Goal: Information Seeking & Learning: Compare options

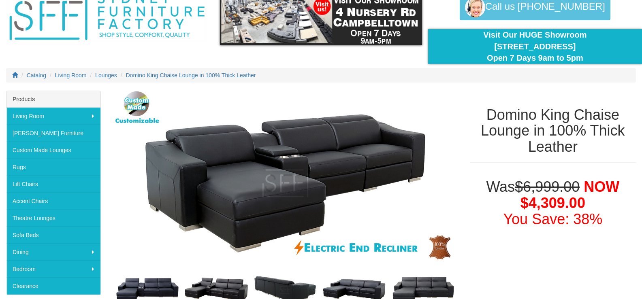
scroll to position [122, 0]
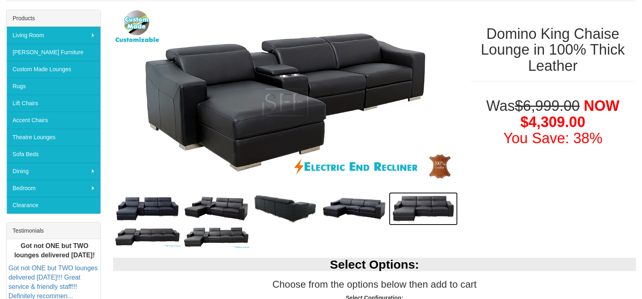
click at [423, 204] on img at bounding box center [423, 209] width 69 height 34
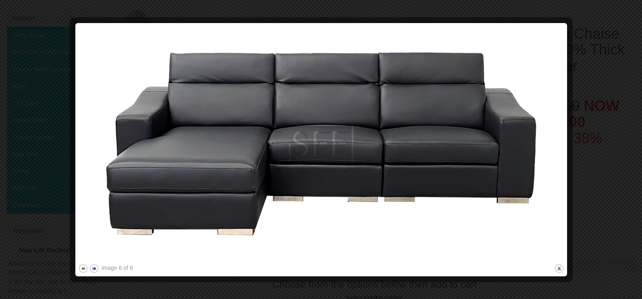
click at [99, 267] on div "image 6 of 8 previous next close" at bounding box center [321, 150] width 486 height 248
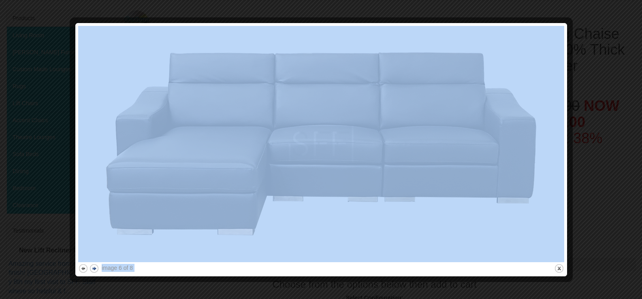
click at [94, 268] on button "next" at bounding box center [94, 269] width 10 height 10
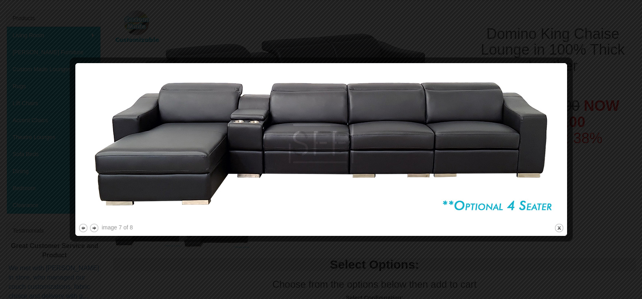
click at [40, 210] on div at bounding box center [321, 149] width 642 height 299
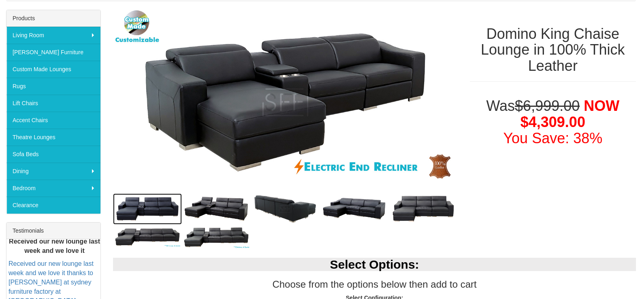
click at [138, 206] on img at bounding box center [147, 209] width 69 height 31
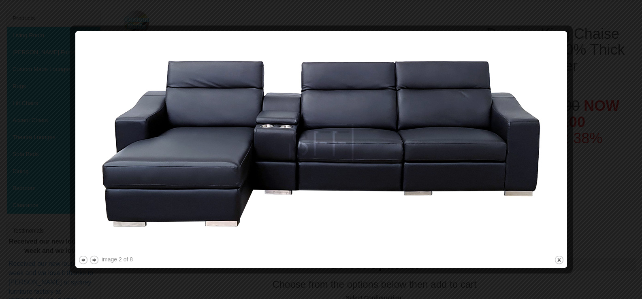
click at [282, 124] on img at bounding box center [321, 144] width 486 height 220
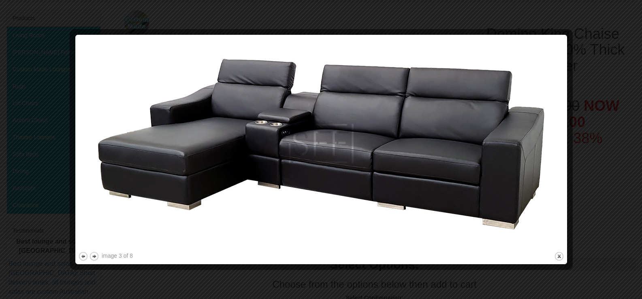
click at [342, 205] on img at bounding box center [321, 144] width 486 height 213
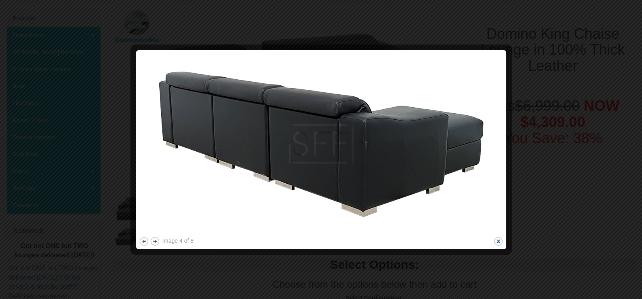
click at [498, 241] on button "close" at bounding box center [498, 242] width 10 height 10
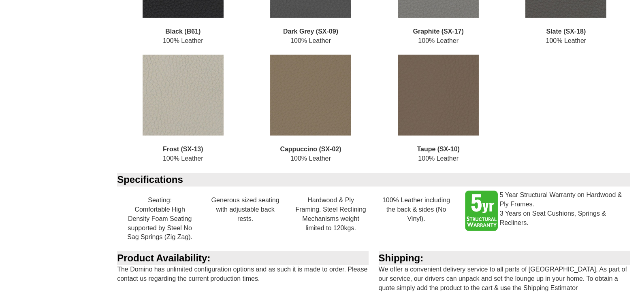
scroll to position [1337, 0]
click at [186, 119] on img at bounding box center [183, 94] width 81 height 81
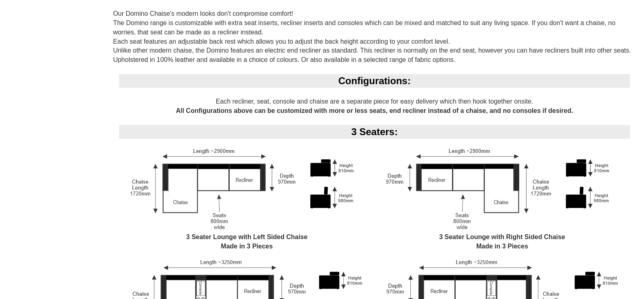
scroll to position [405, 0]
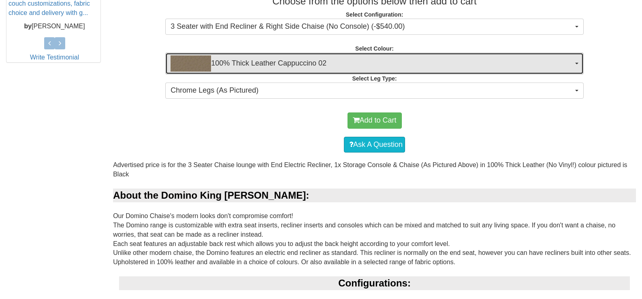
click at [337, 58] on span "100% Thick Leather Cappuccino 02" at bounding box center [372, 63] width 403 height 16
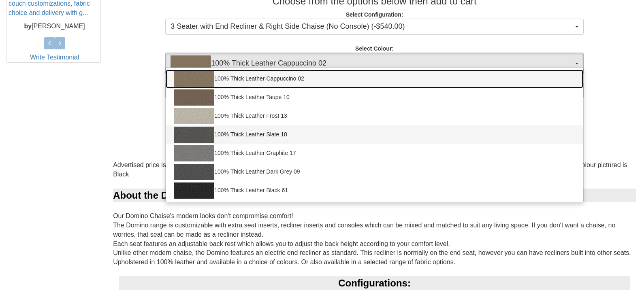
scroll to position [446, 0]
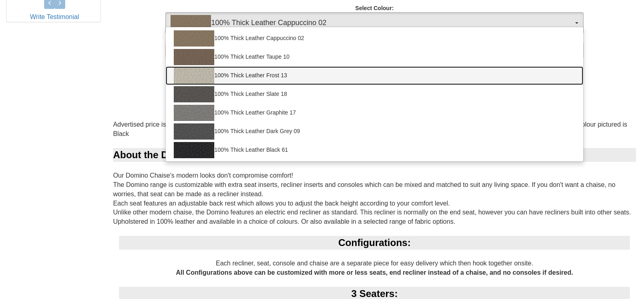
click at [203, 81] on img at bounding box center [194, 76] width 41 height 16
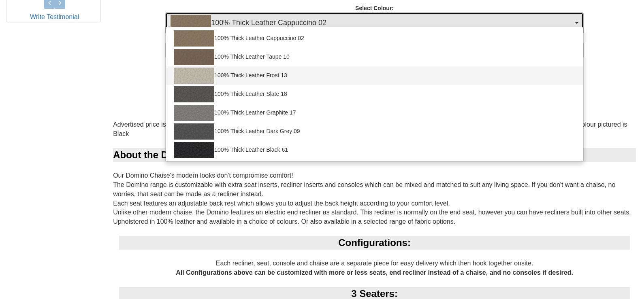
select select "1946"
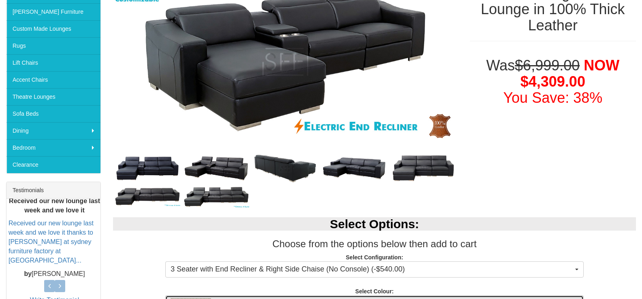
scroll to position [324, 0]
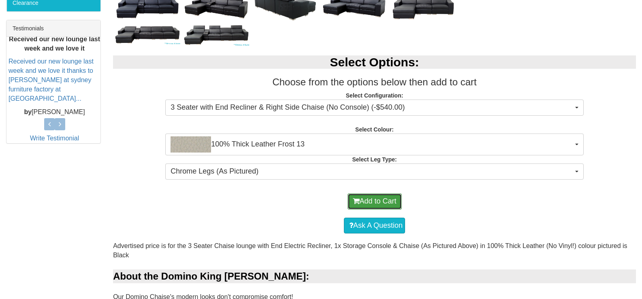
click at [384, 199] on button "Add to Cart" at bounding box center [375, 202] width 54 height 16
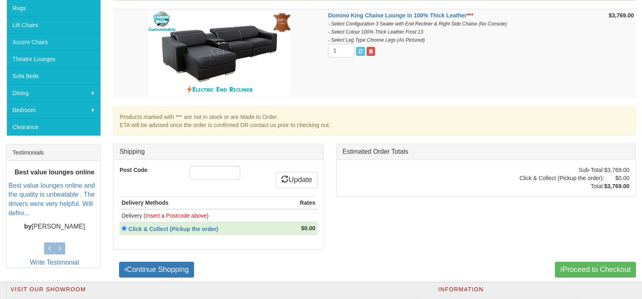
scroll to position [122, 0]
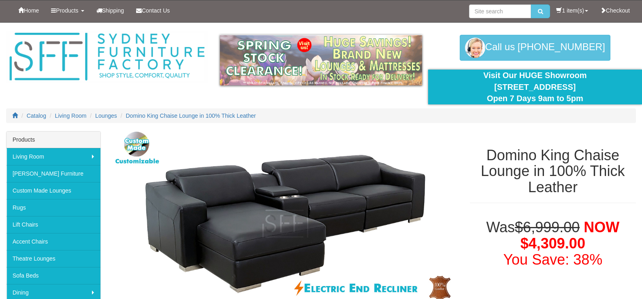
select select "1946"
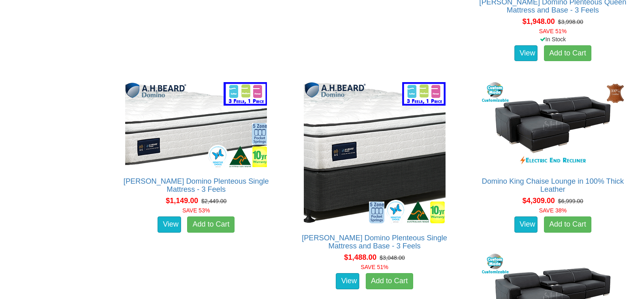
scroll to position [4502, 0]
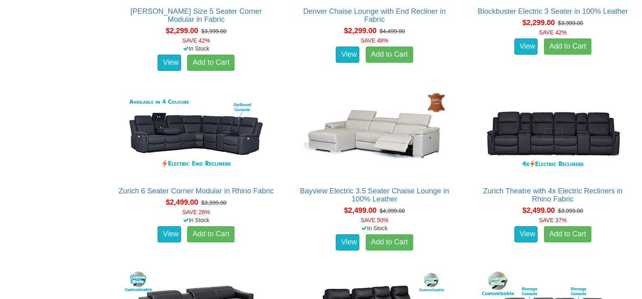
scroll to position [972, 0]
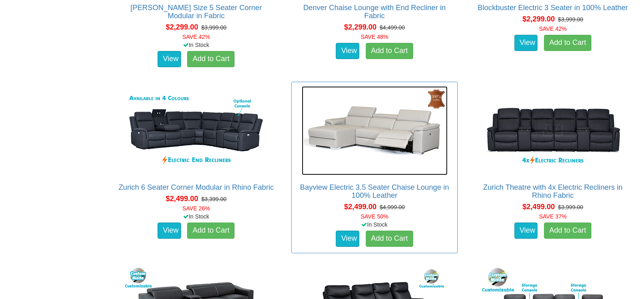
click at [369, 135] on img at bounding box center [375, 130] width 146 height 89
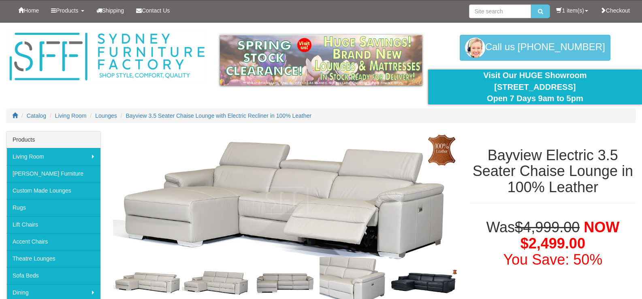
scroll to position [81, 0]
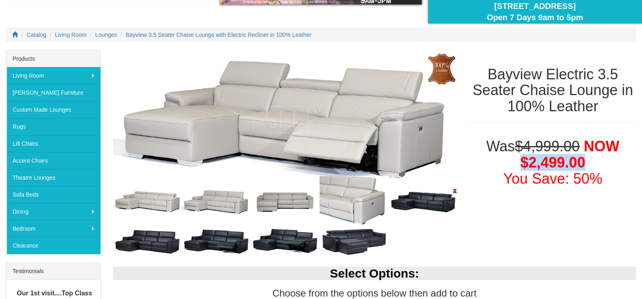
drag, startPoint x: 573, startPoint y: 164, endPoint x: 590, endPoint y: 162, distance: 17.2
click at [590, 162] on h1 "Was $4,999.00 NOW $2,499.00 You Save: 50%" at bounding box center [553, 163] width 166 height 48
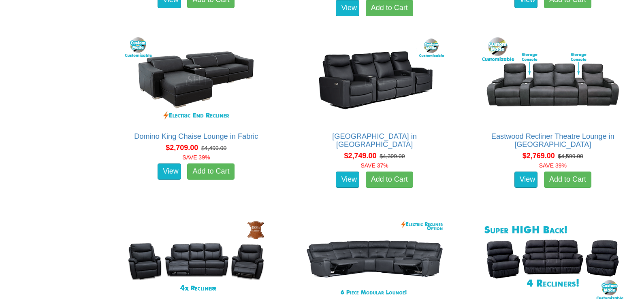
scroll to position [1215, 0]
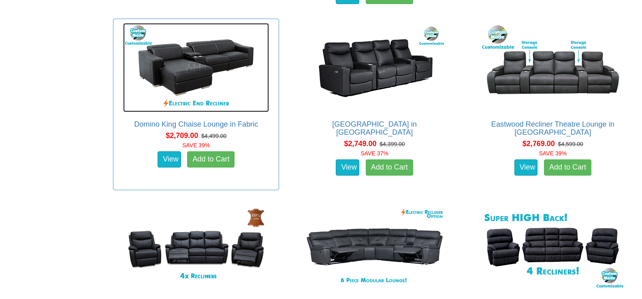
click at [164, 62] on img at bounding box center [196, 67] width 146 height 89
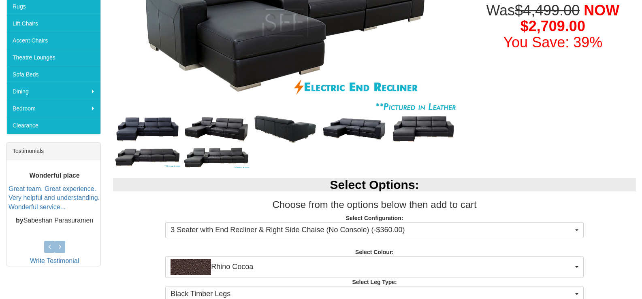
scroll to position [203, 0]
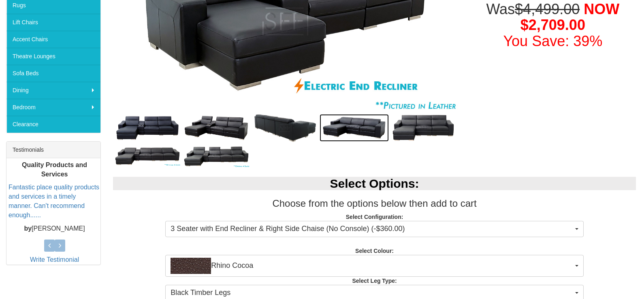
click at [372, 119] on img at bounding box center [354, 128] width 69 height 28
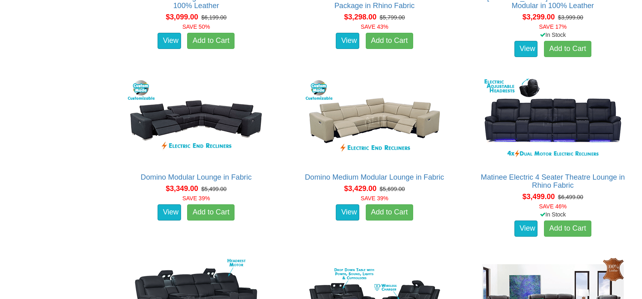
scroll to position [1701, 0]
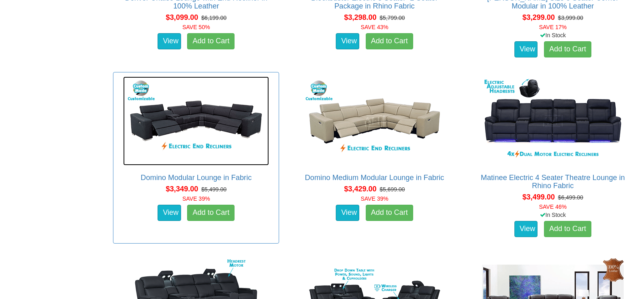
click at [188, 111] on img at bounding box center [196, 121] width 146 height 89
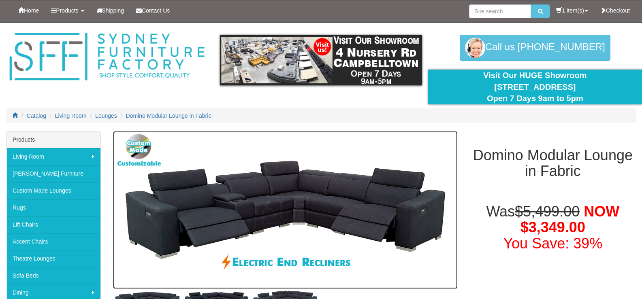
click at [236, 198] on img at bounding box center [285, 210] width 345 height 158
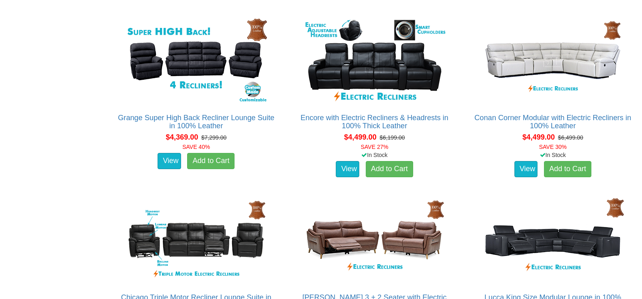
scroll to position [3362, 0]
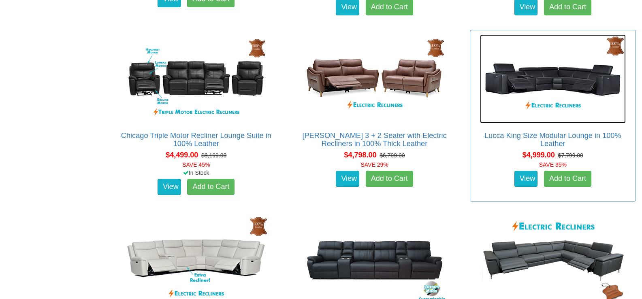
click at [548, 85] on img at bounding box center [553, 78] width 146 height 89
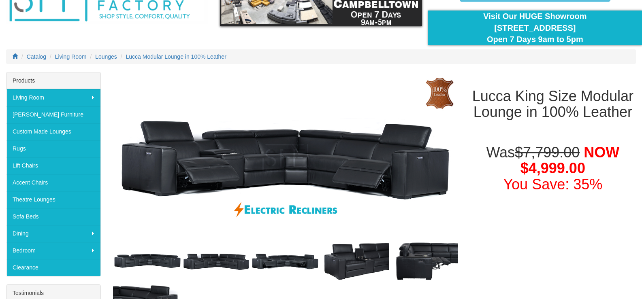
scroll to position [81, 0]
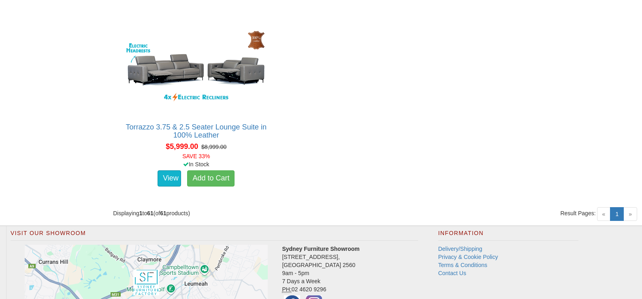
scroll to position [4016, 0]
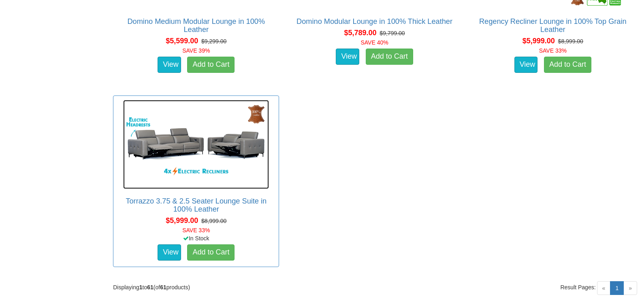
click at [206, 149] on img at bounding box center [196, 144] width 146 height 89
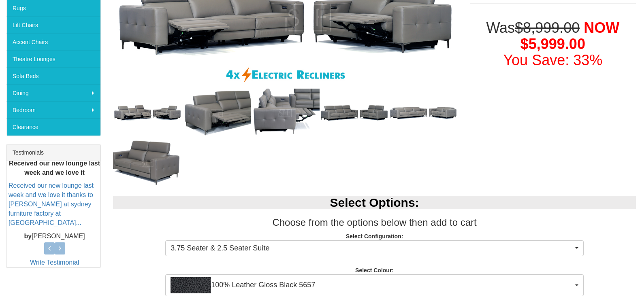
scroll to position [284, 0]
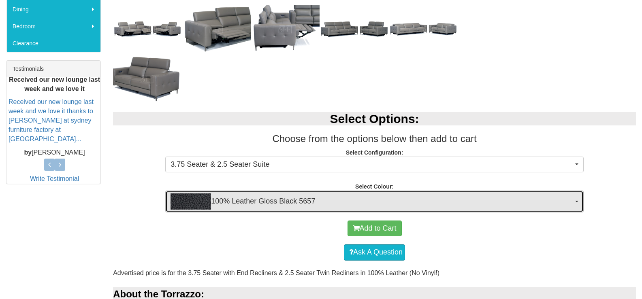
click at [383, 198] on span "100% Leather Gloss Black 5657" at bounding box center [372, 202] width 403 height 16
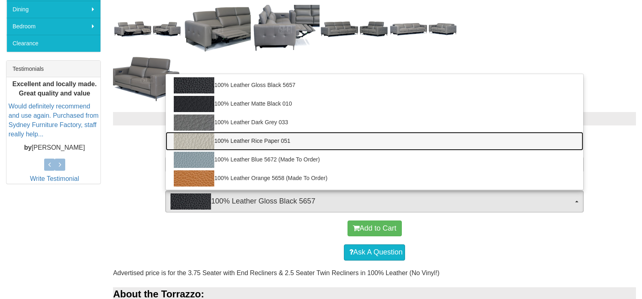
click at [243, 139] on link "100% Leather Rice Paper 051" at bounding box center [375, 141] width 418 height 19
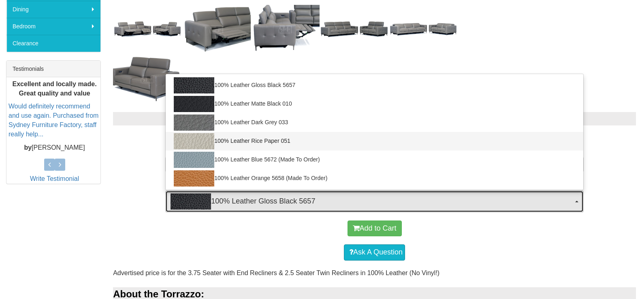
select select "2022"
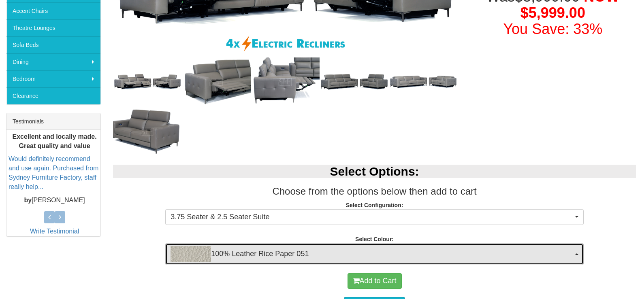
scroll to position [162, 0]
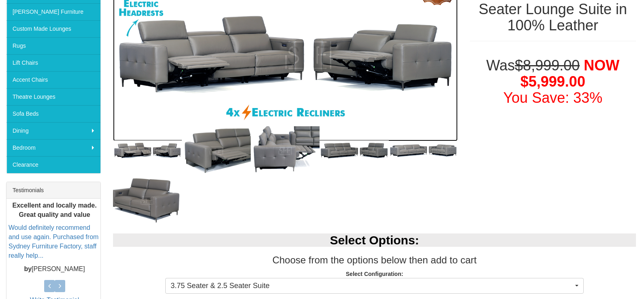
click at [211, 57] on img at bounding box center [285, 55] width 345 height 172
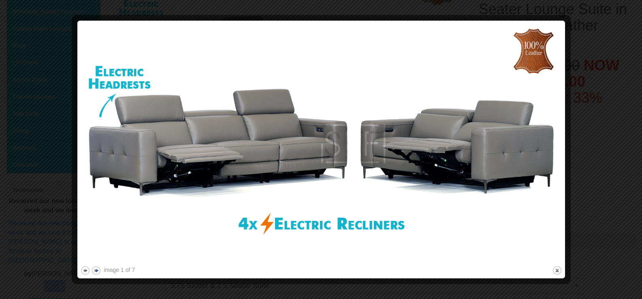
click at [92, 271] on button "next" at bounding box center [96, 271] width 10 height 10
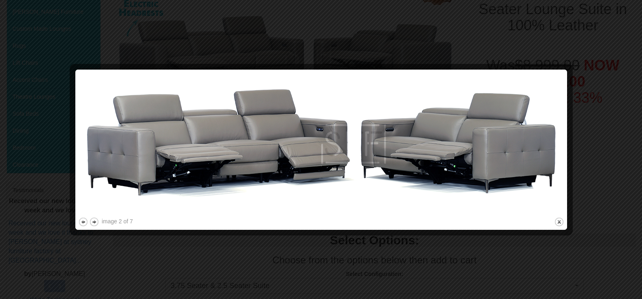
click at [95, 271] on div at bounding box center [321, 149] width 642 height 299
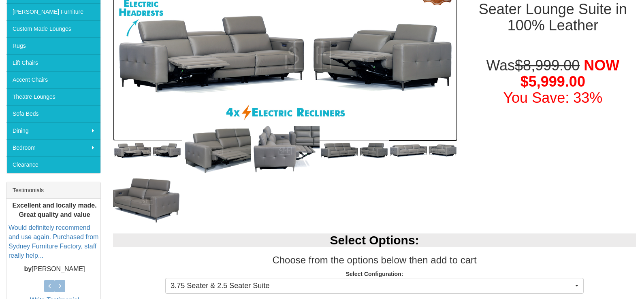
click at [242, 60] on img at bounding box center [285, 55] width 345 height 172
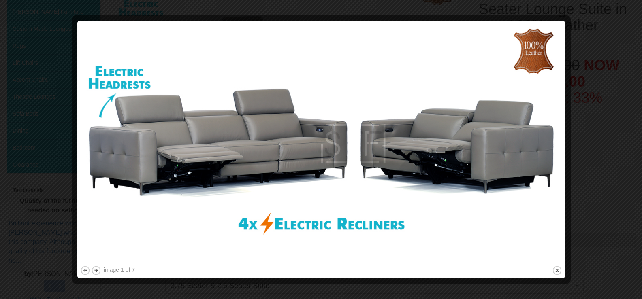
click at [595, 68] on div at bounding box center [321, 149] width 642 height 299
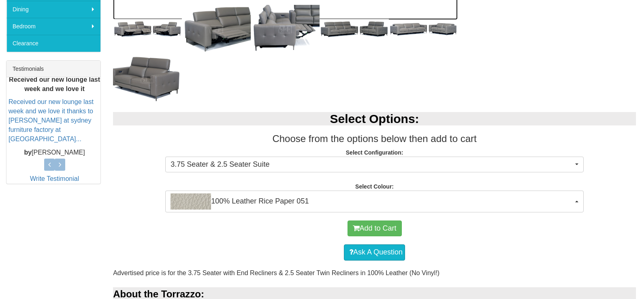
scroll to position [324, 0]
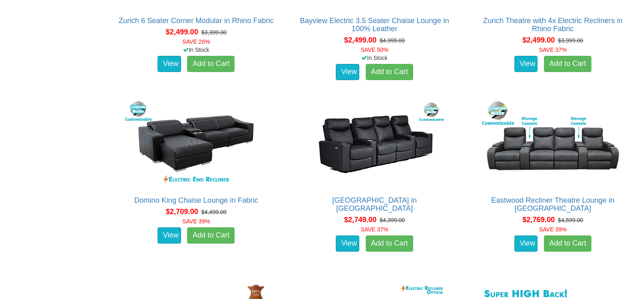
scroll to position [1140, 0]
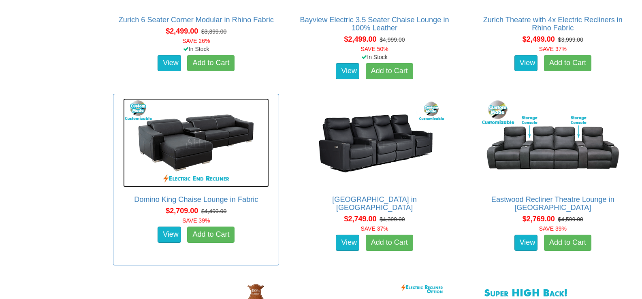
click at [166, 151] on img at bounding box center [196, 142] width 146 height 89
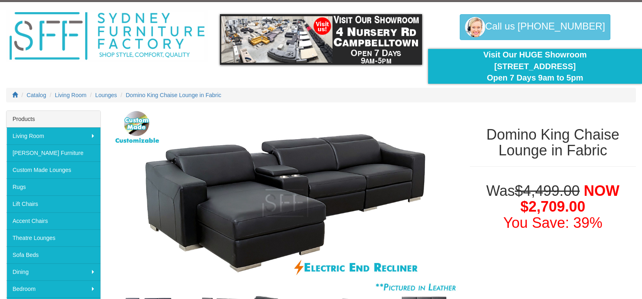
scroll to position [41, 0]
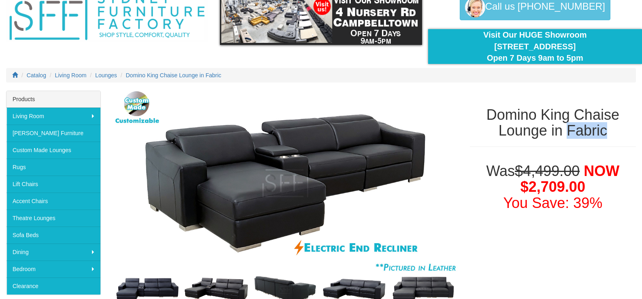
drag, startPoint x: 568, startPoint y: 133, endPoint x: 609, endPoint y: 132, distance: 41.7
click at [609, 132] on h1 "Domino King Chaise Lounge in Fabric" at bounding box center [553, 123] width 166 height 32
click at [595, 135] on h1 "Domino King Chaise Lounge in Fabric" at bounding box center [553, 123] width 166 height 32
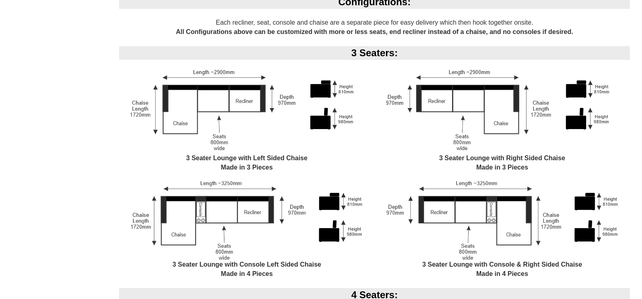
scroll to position [689, 0]
